Goal: Transaction & Acquisition: Obtain resource

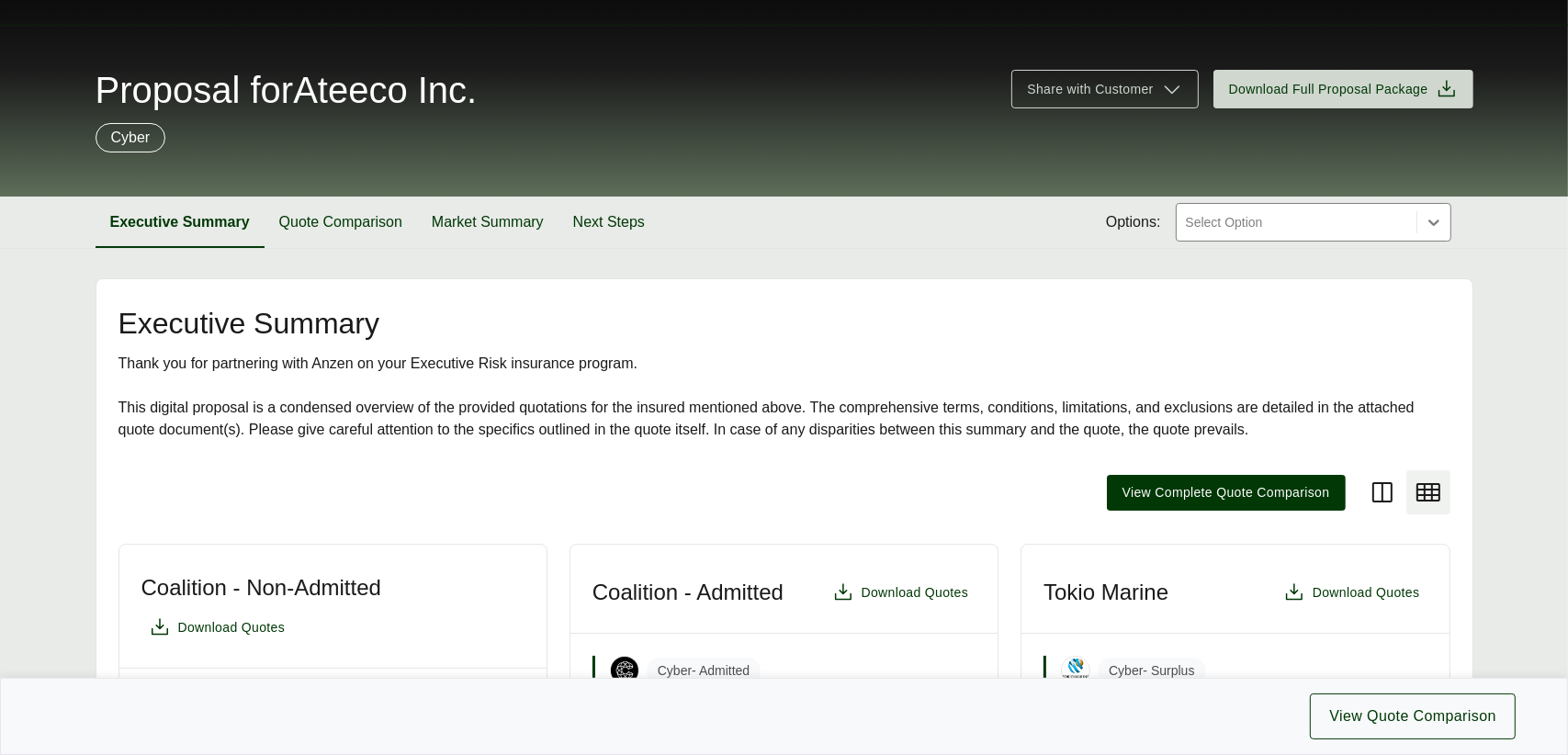
scroll to position [275, 0]
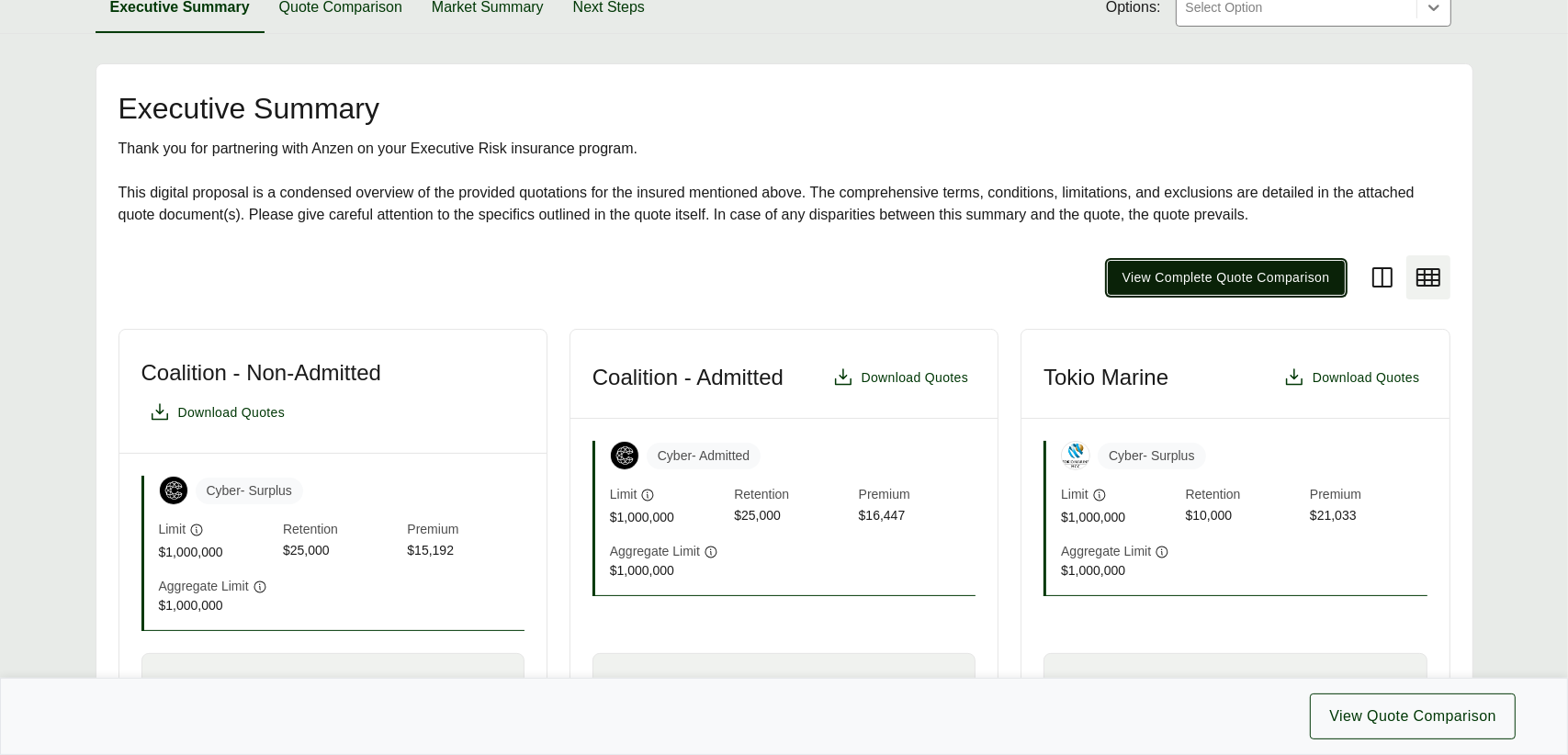
click at [1191, 281] on span "View Complete Quote Comparison" at bounding box center [1226, 277] width 208 height 20
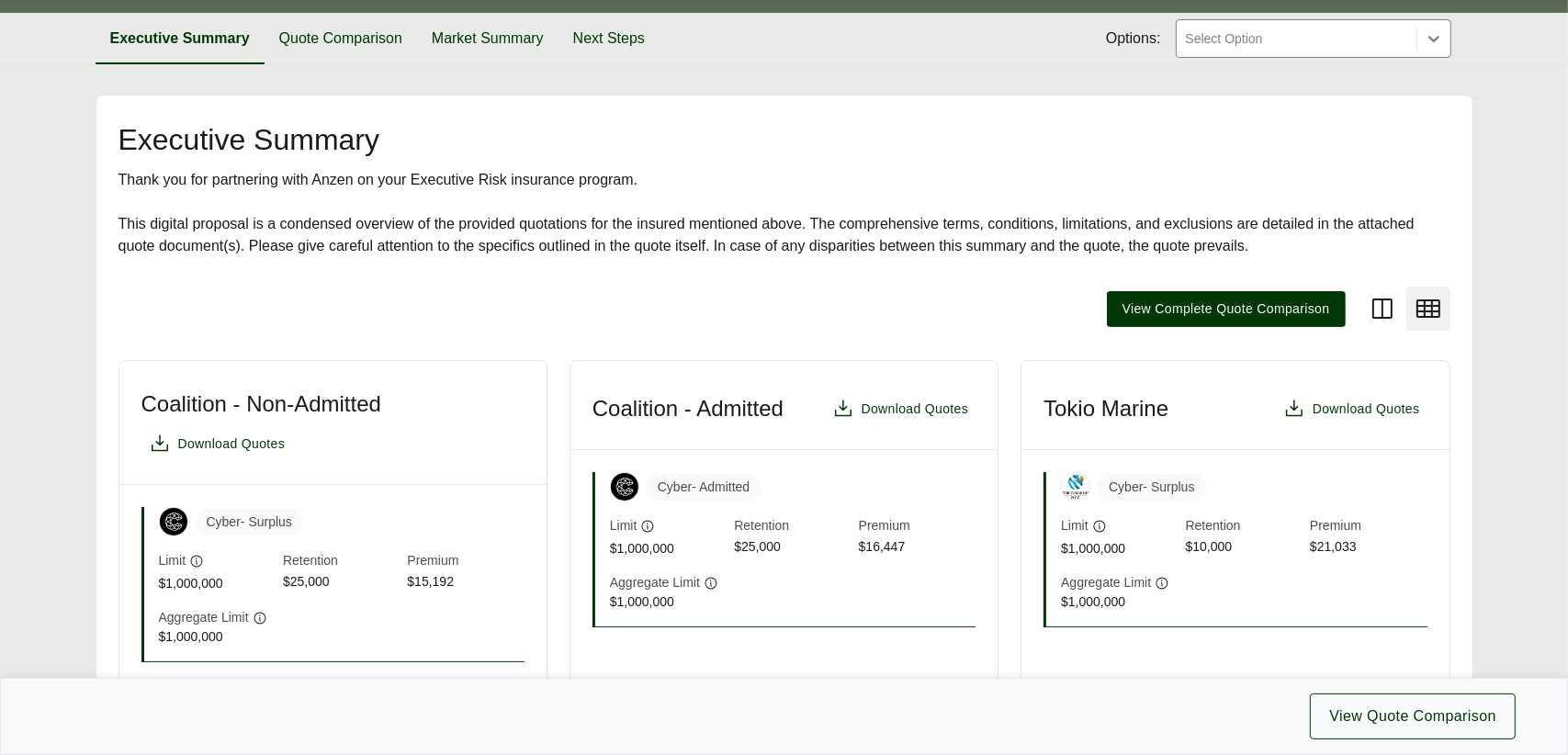
scroll to position [275, 0]
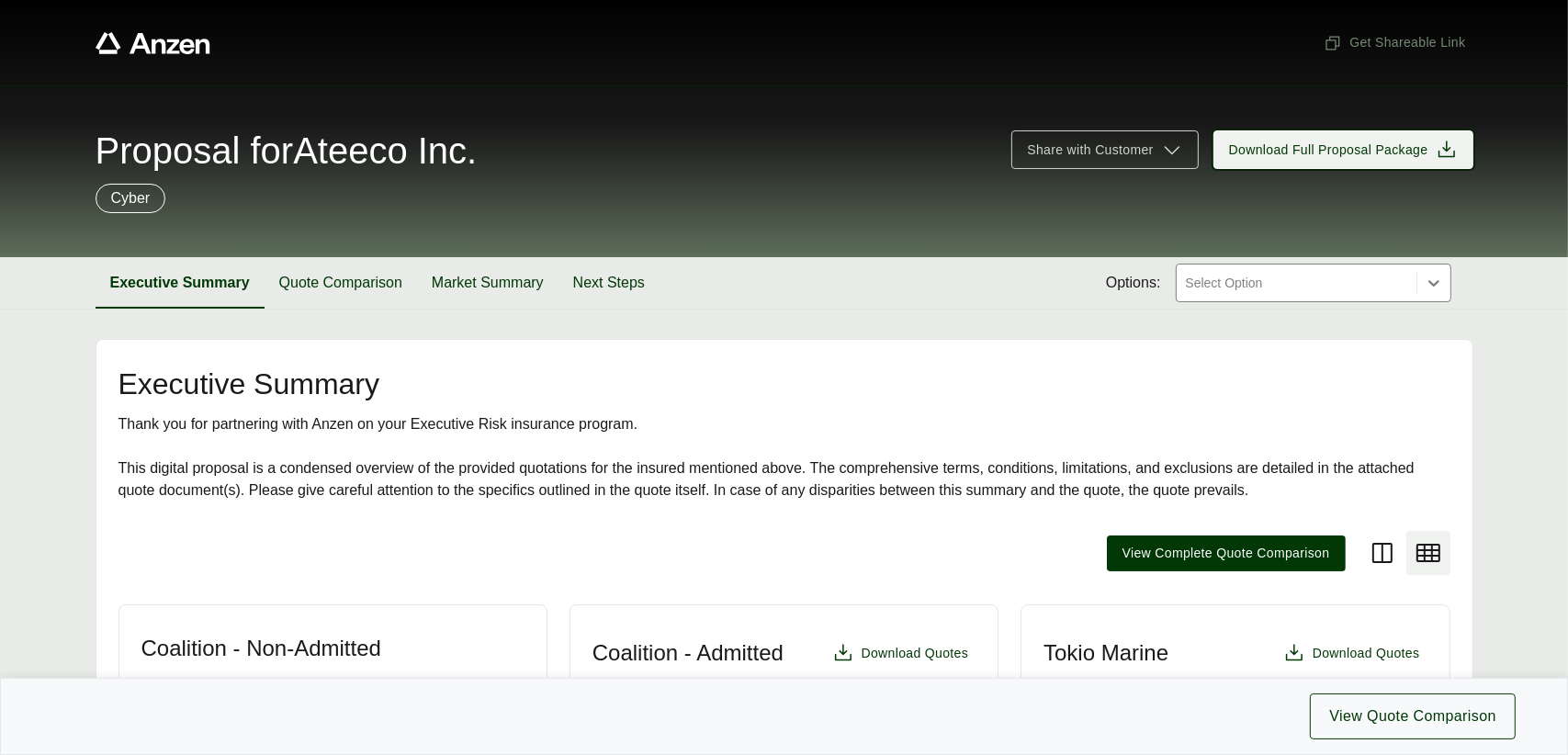
click at [1324, 148] on span "Download Full Proposal Package" at bounding box center [1328, 150] width 200 height 20
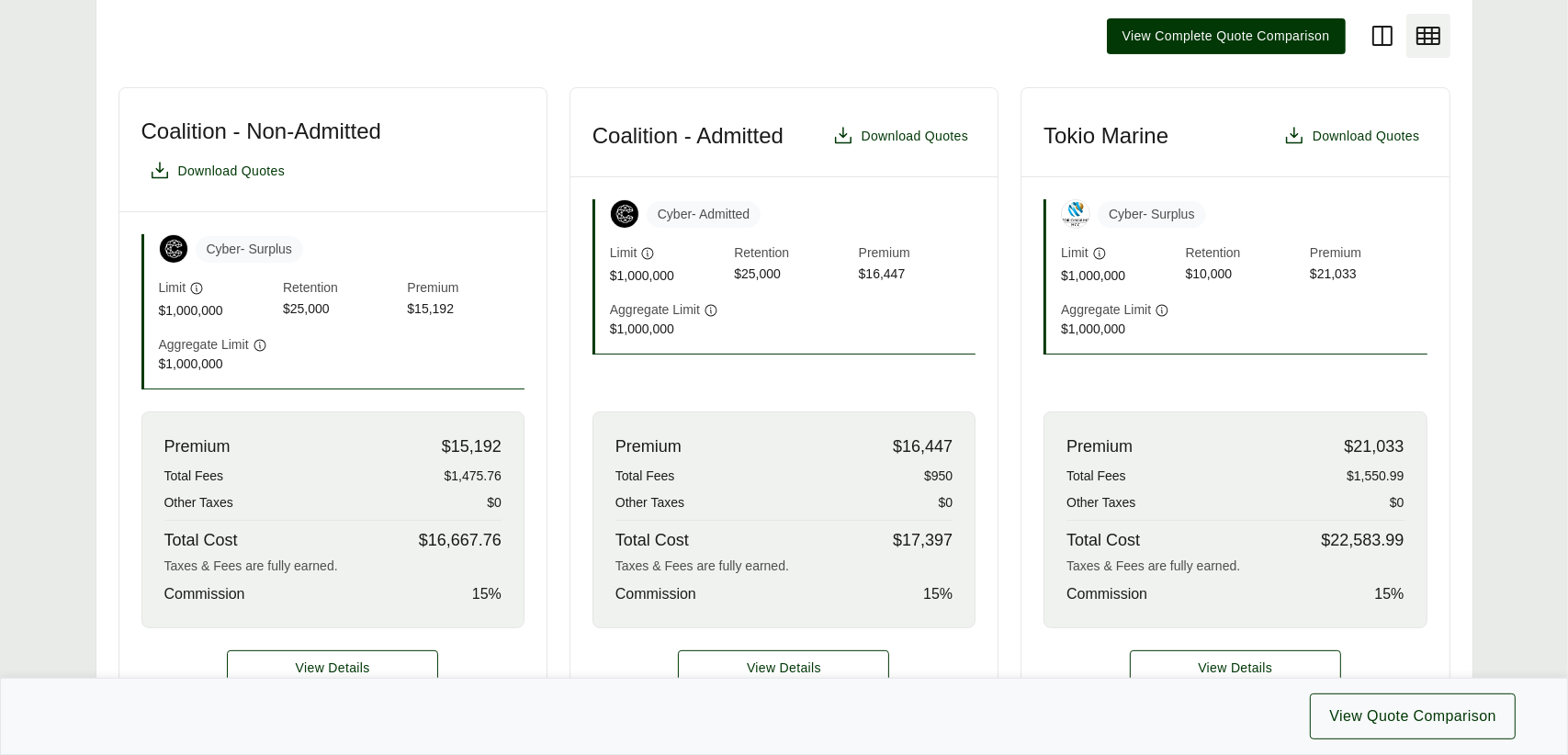
scroll to position [552, 0]
